Goal: Navigation & Orientation: Find specific page/section

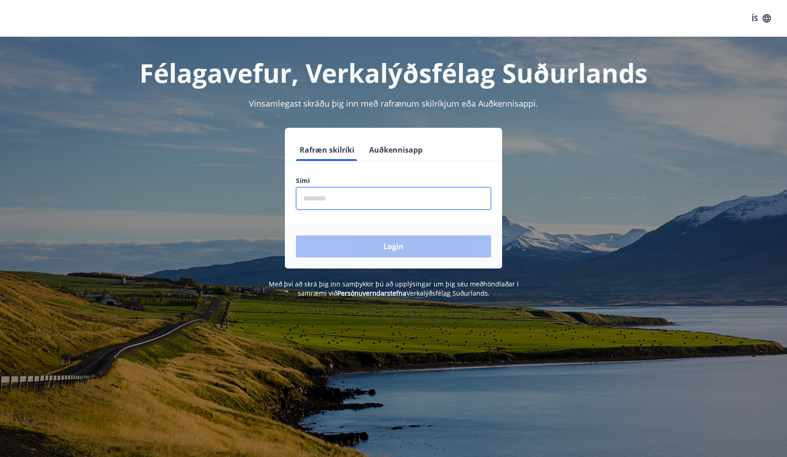
click at [343, 201] on input "phone" at bounding box center [393, 198] width 195 height 23
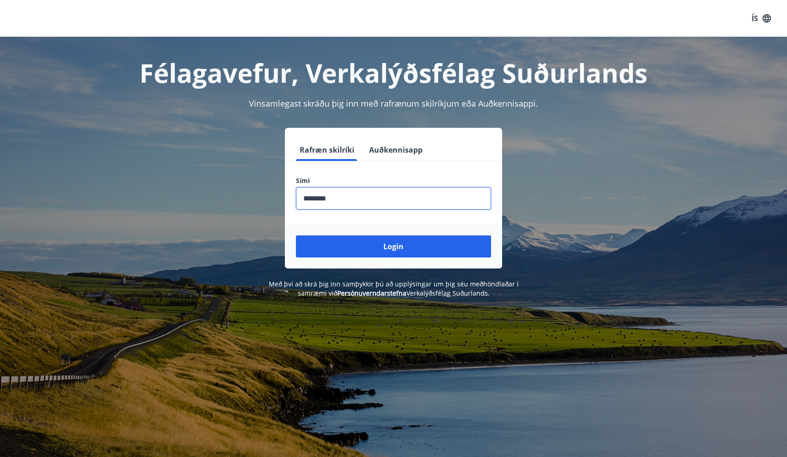
type input "********"
click at [393, 247] on button "Login" at bounding box center [393, 247] width 195 height 22
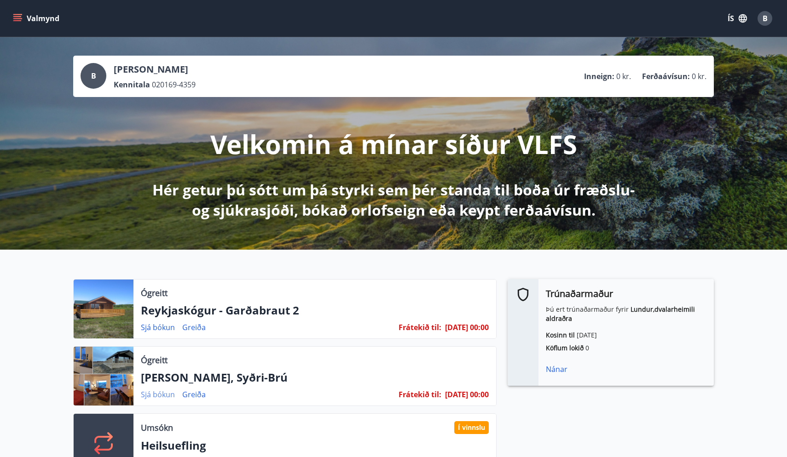
click at [155, 394] on link "Sjá bókun" at bounding box center [158, 395] width 34 height 10
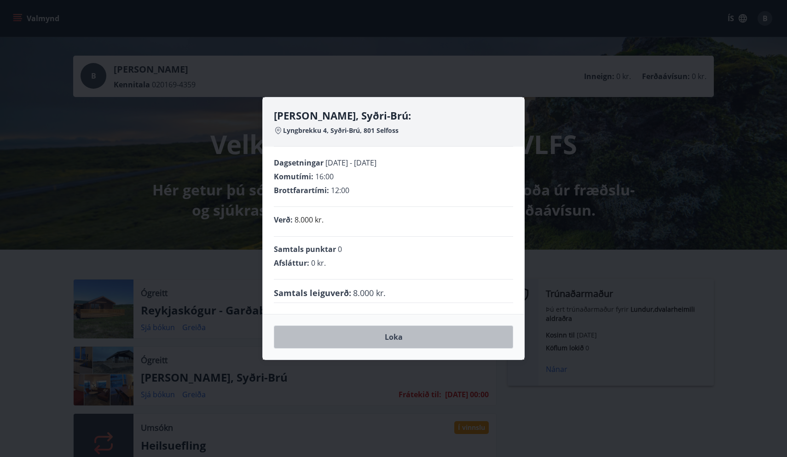
click at [391, 336] on button "Loka" at bounding box center [393, 337] width 239 height 23
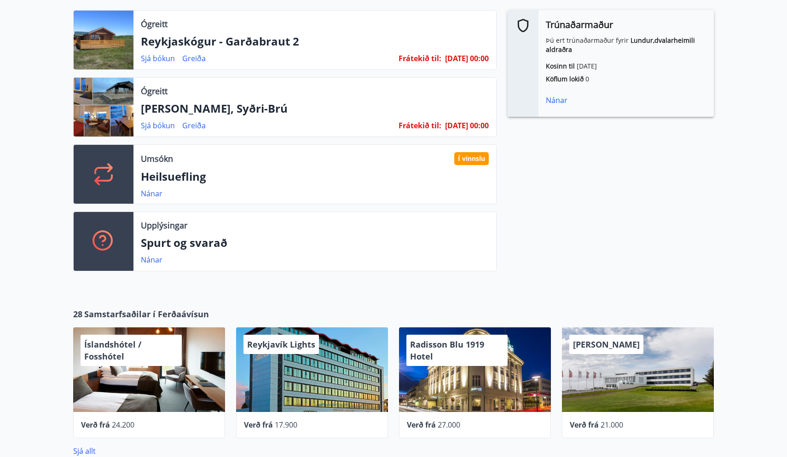
scroll to position [257, 0]
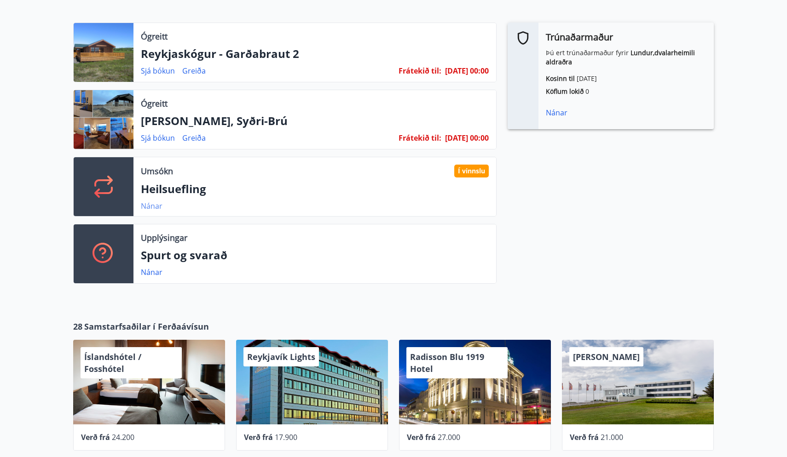
click at [152, 205] on link "Nánar" at bounding box center [152, 206] width 22 height 10
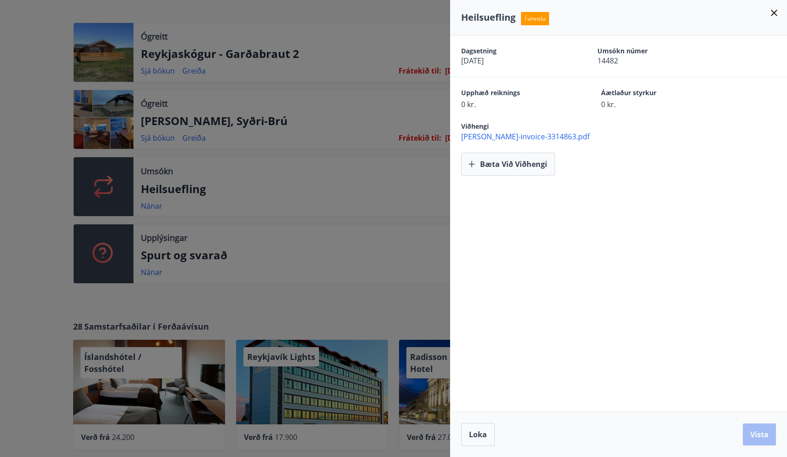
click at [774, 11] on icon at bounding box center [773, 12] width 11 height 11
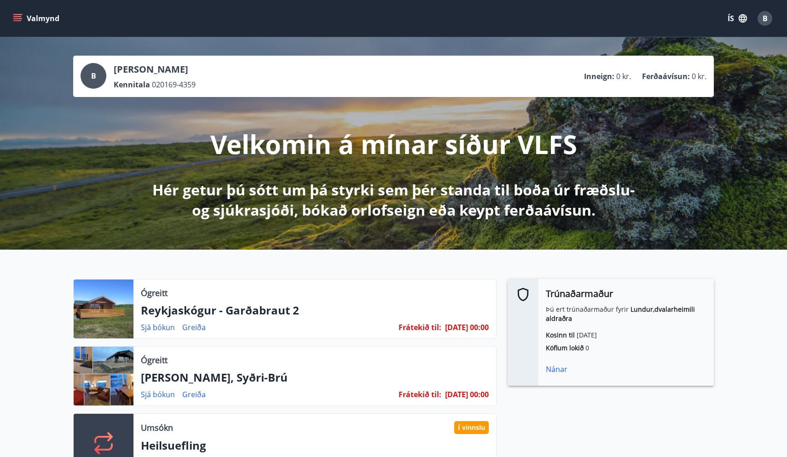
scroll to position [0, 0]
click at [763, 16] on span "B" at bounding box center [764, 18] width 5 height 10
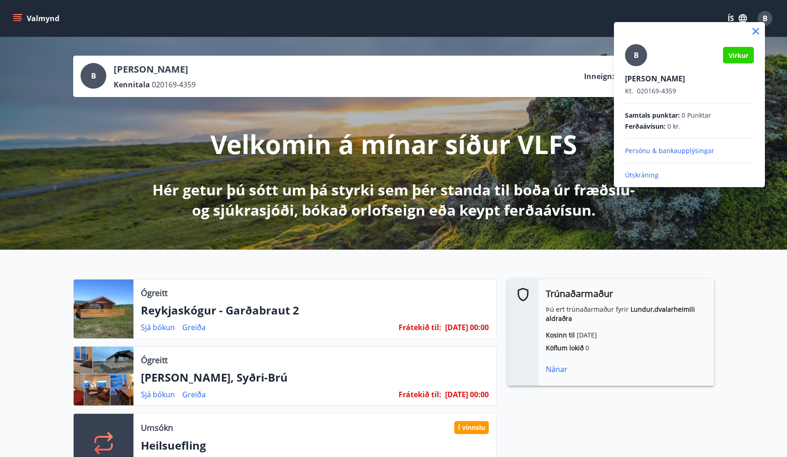
click at [547, 173] on div at bounding box center [393, 228] width 787 height 457
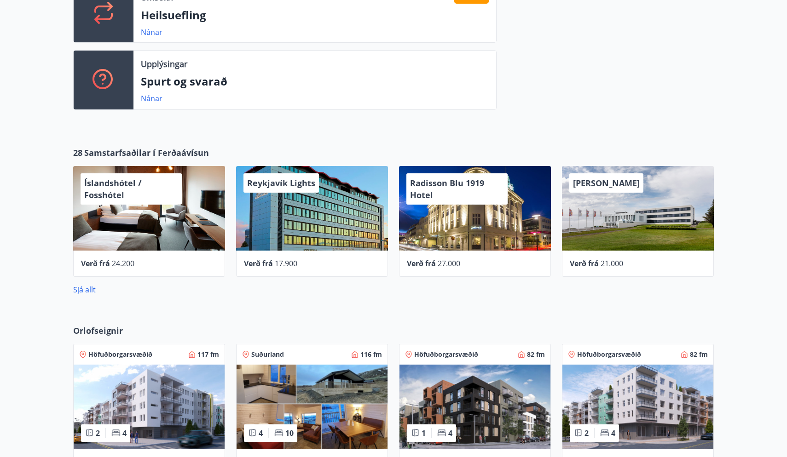
scroll to position [383, 0]
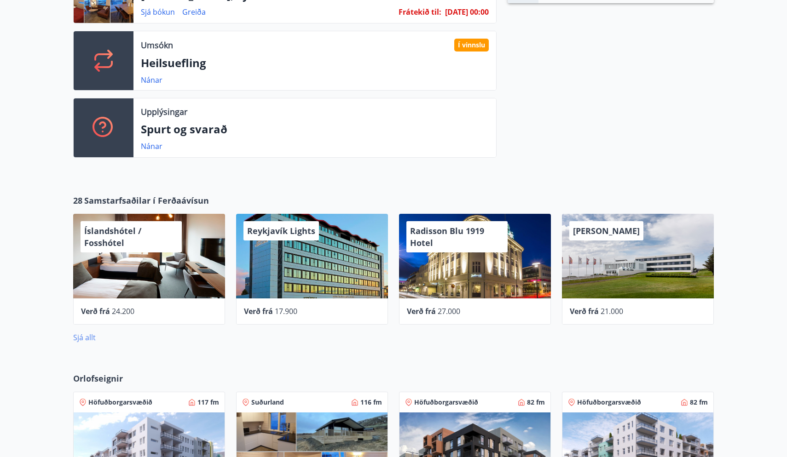
click at [89, 335] on link "Sjá allt" at bounding box center [84, 338] width 23 height 10
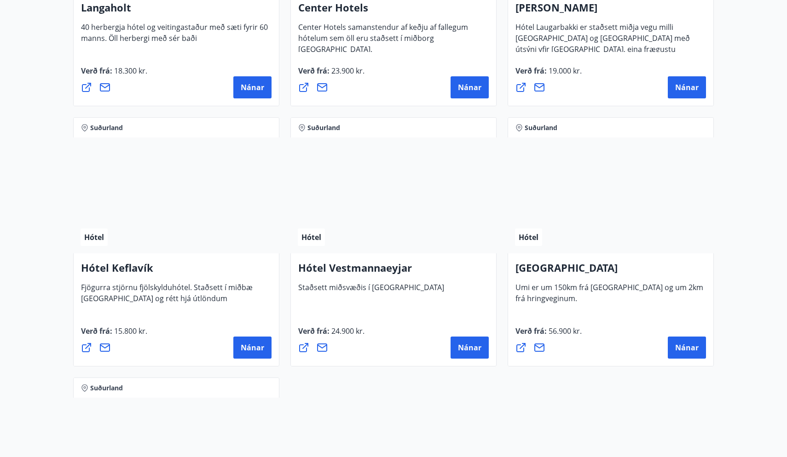
scroll to position [2145, 0]
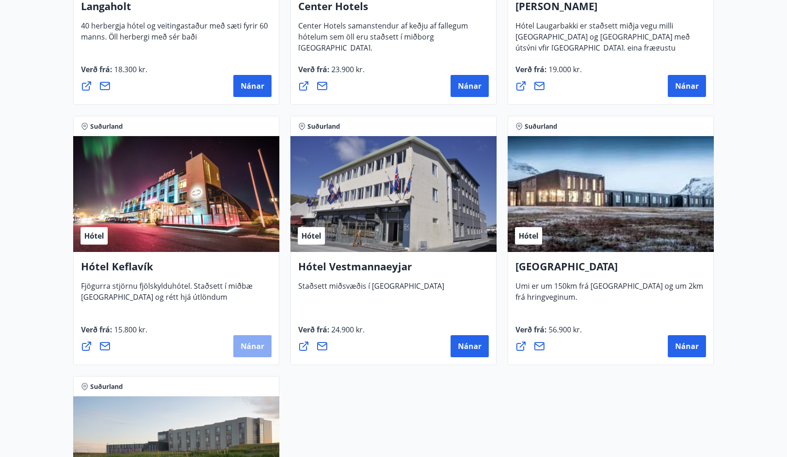
click at [251, 345] on span "Nánar" at bounding box center [252, 346] width 23 height 10
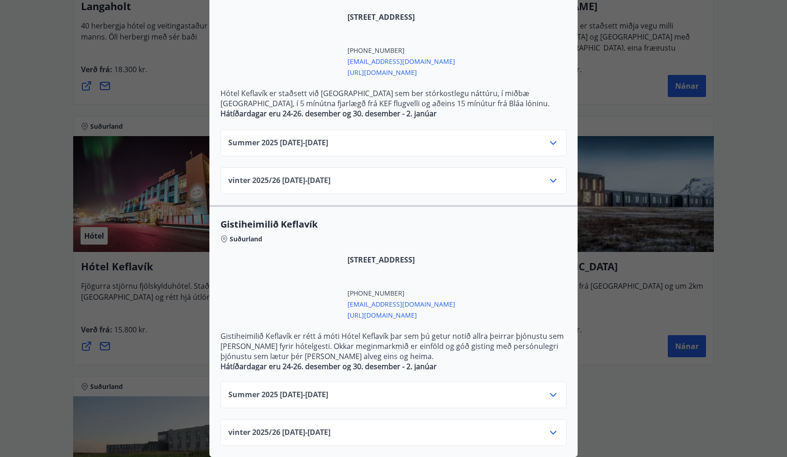
scroll to position [232, 0]
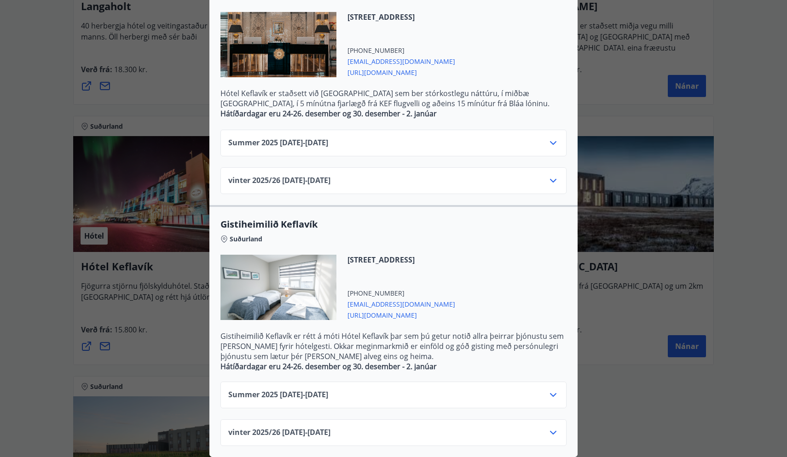
click at [552, 395] on icon at bounding box center [553, 395] width 6 height 4
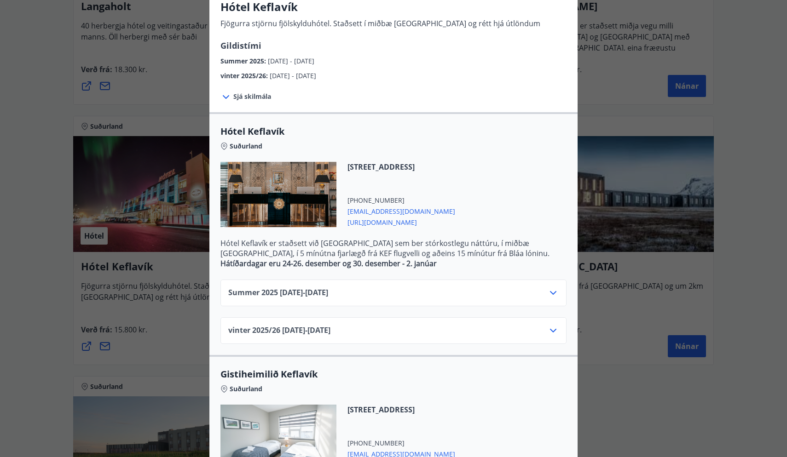
scroll to position [81, 0]
click at [553, 293] on icon at bounding box center [552, 293] width 11 height 11
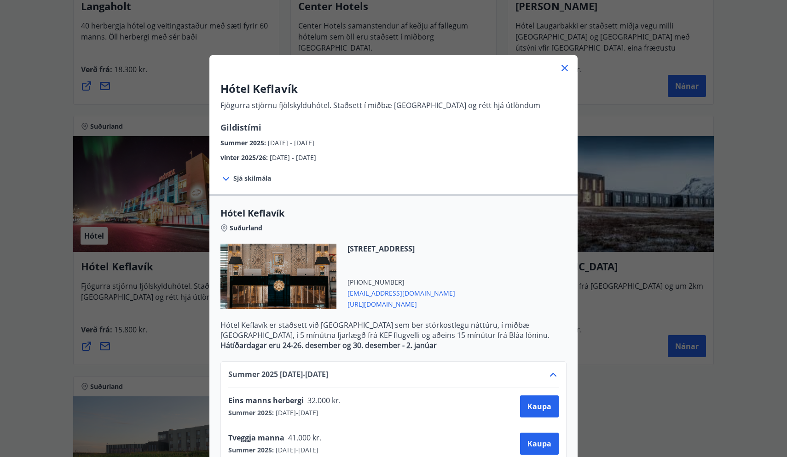
scroll to position [0, 0]
click at [564, 67] on icon at bounding box center [564, 68] width 11 height 11
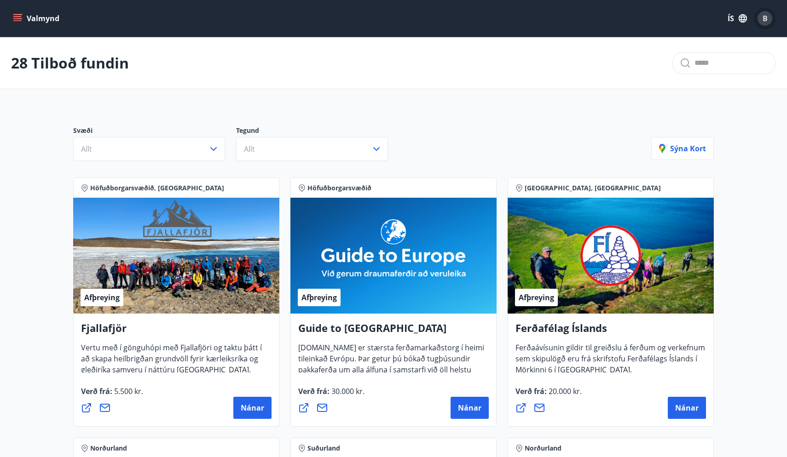
click at [763, 20] on span "B" at bounding box center [764, 18] width 5 height 10
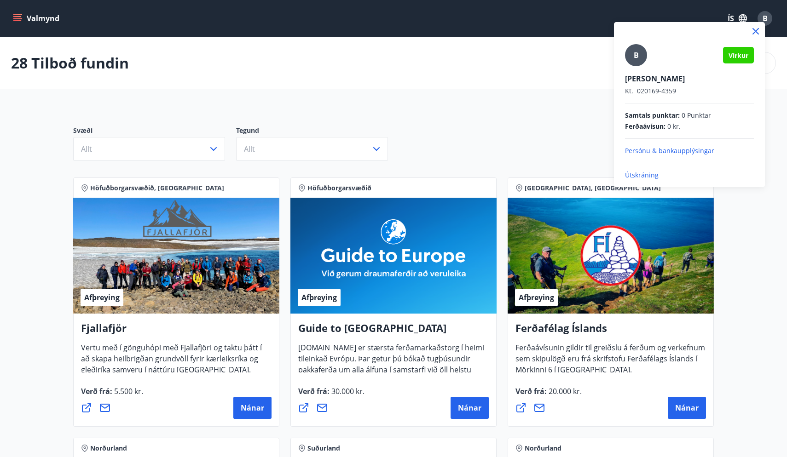
click at [642, 173] on p "Útskráning" at bounding box center [689, 175] width 129 height 9
